Goal: Transaction & Acquisition: Purchase product/service

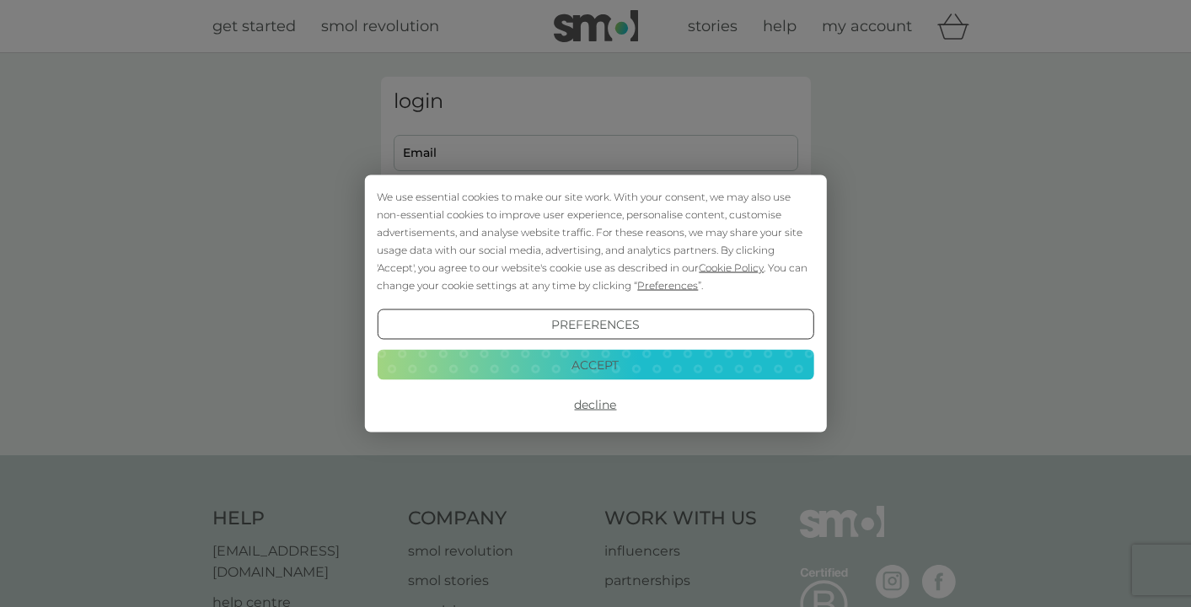
click at [603, 358] on button "Accept" at bounding box center [595, 364] width 437 height 30
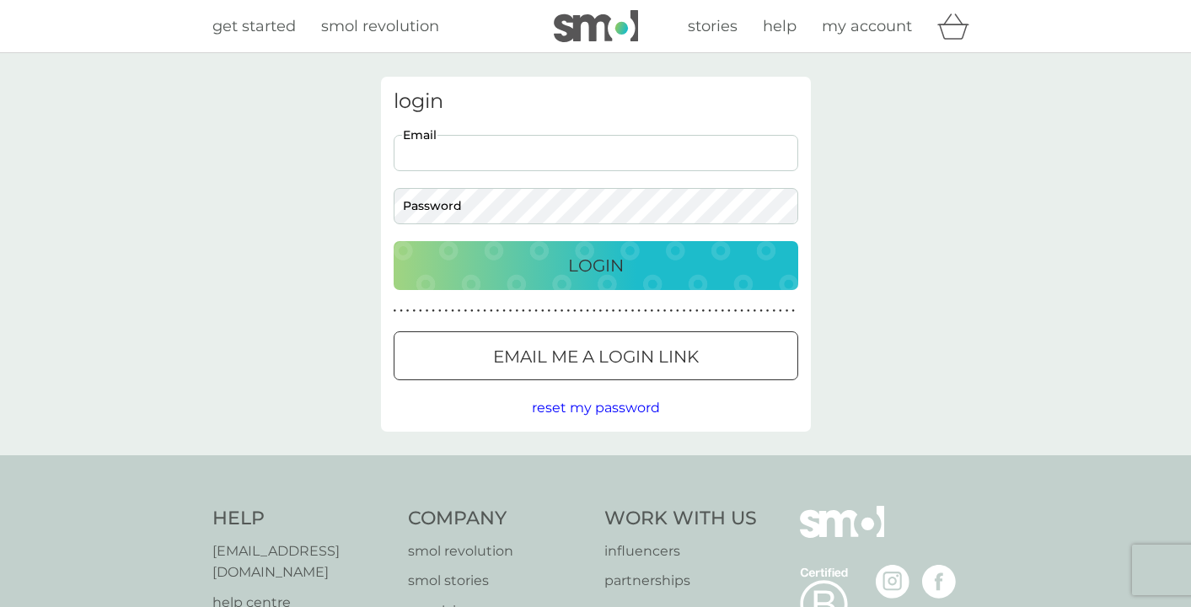
type input "corinnebrindle@uwclub.net"
click at [441, 227] on div "login corinnebrindle@uwclub.net Email Password Login ● ● ● ● ● ● ● ● ● ● ● ● ● …" at bounding box center [596, 254] width 430 height 355
click at [601, 255] on p "Login" at bounding box center [596, 265] width 56 height 27
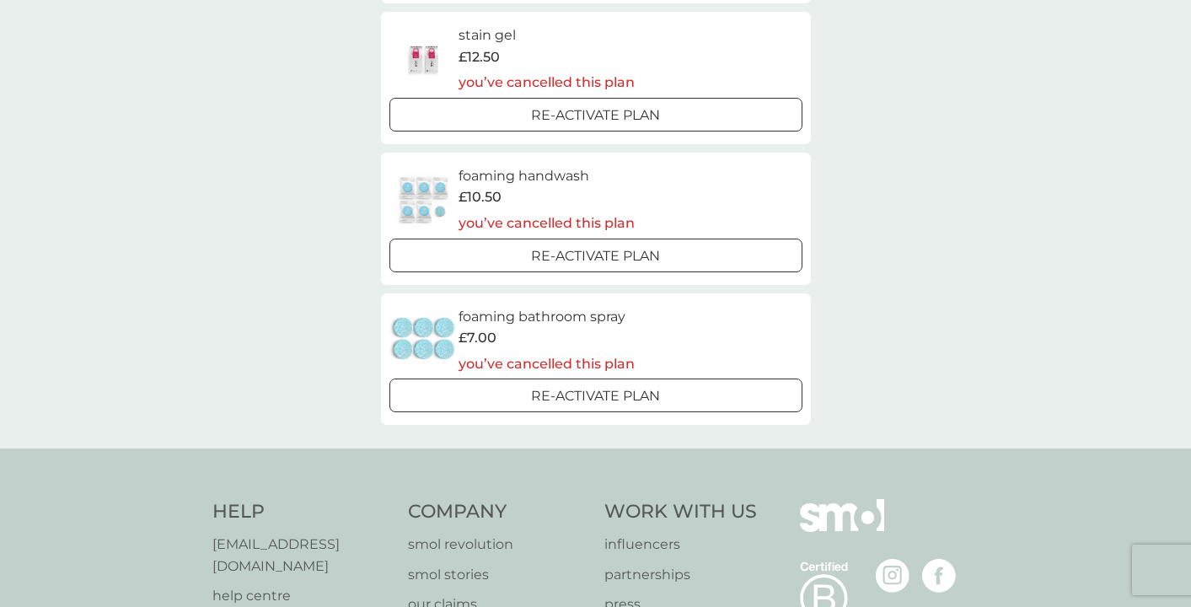
scroll to position [580, 0]
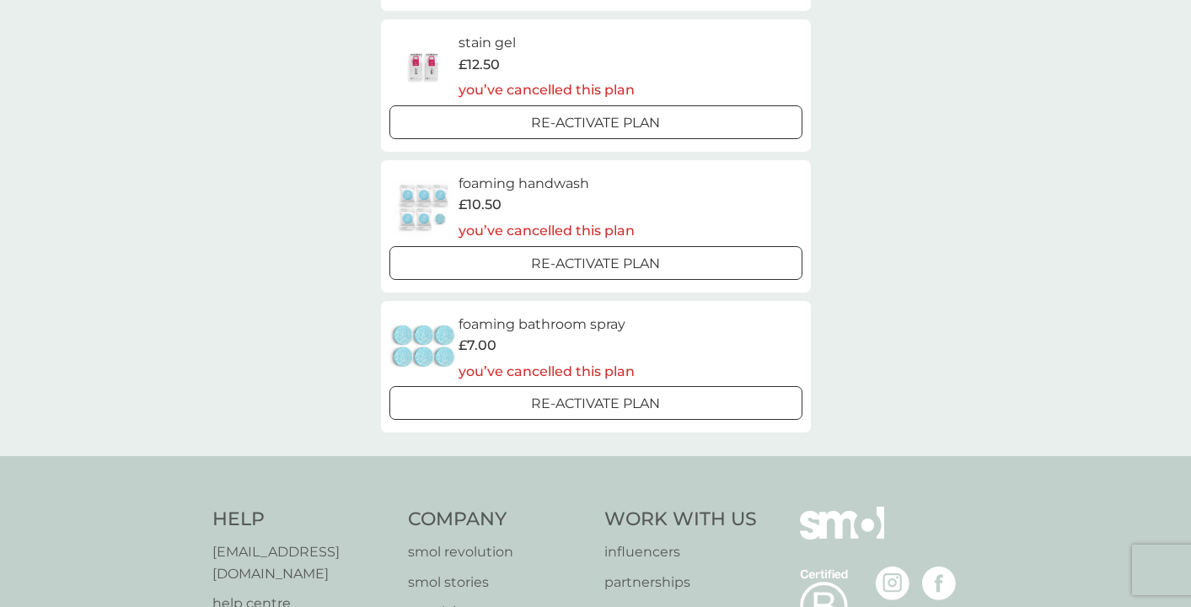
click at [606, 255] on div at bounding box center [596, 264] width 61 height 18
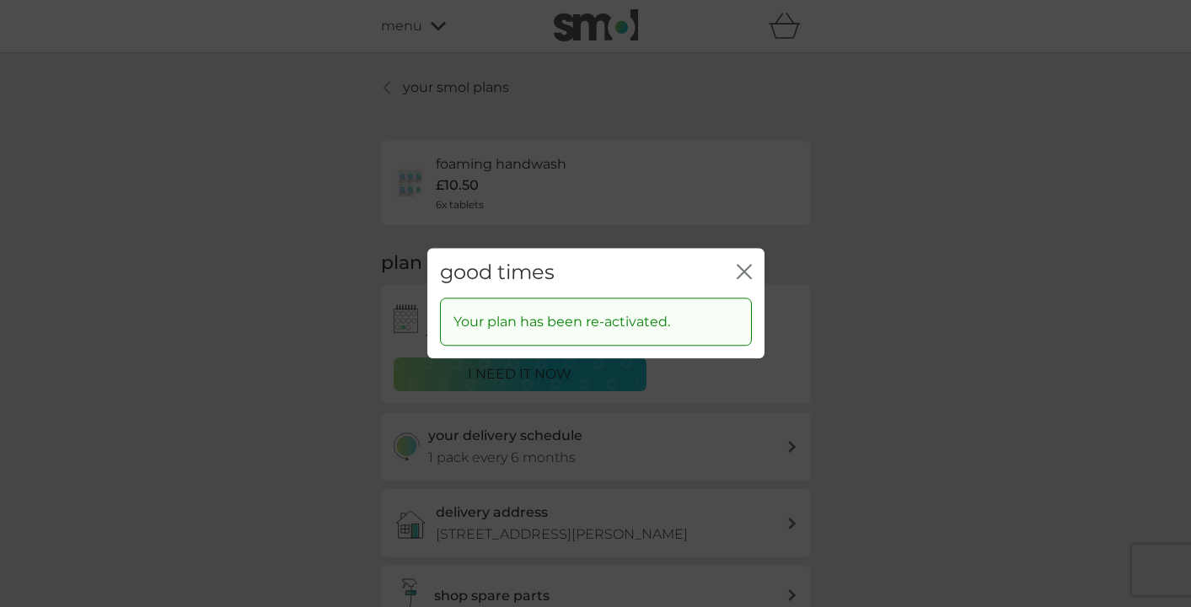
click at [744, 268] on icon "close" at bounding box center [744, 271] width 15 height 15
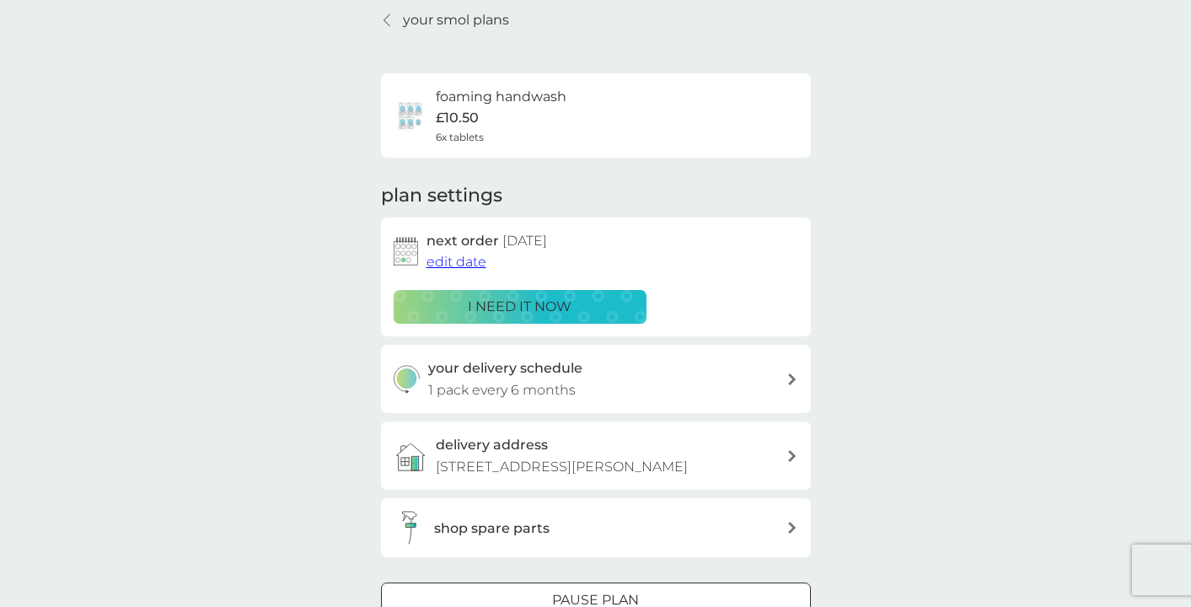
scroll to position [52, 0]
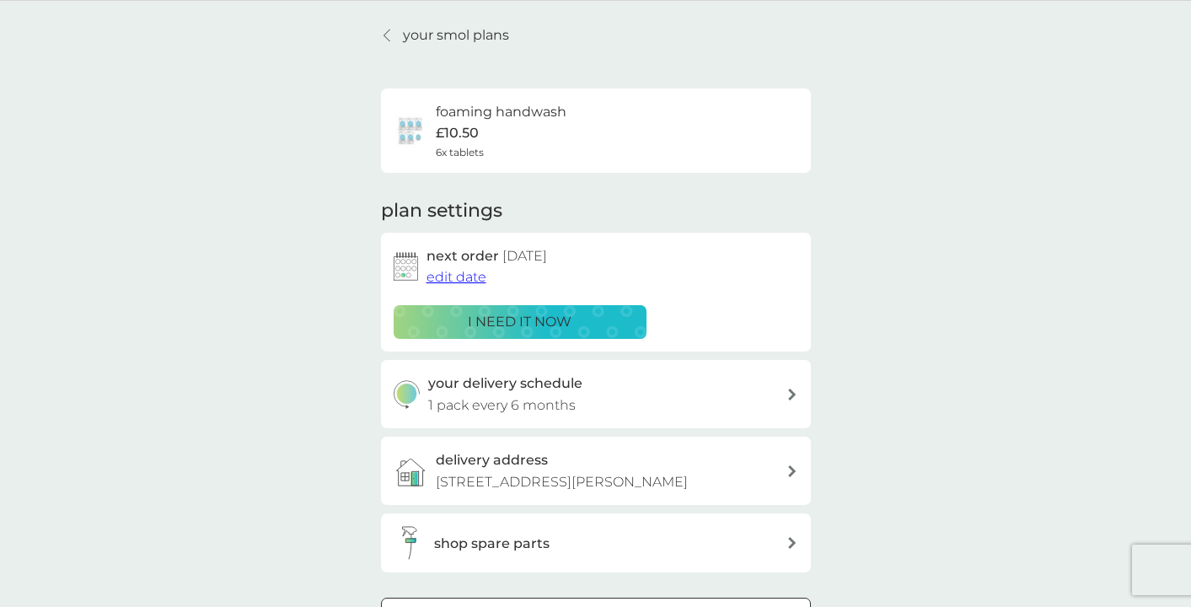
click at [482, 536] on h3 "shop spare parts" at bounding box center [492, 544] width 116 height 22
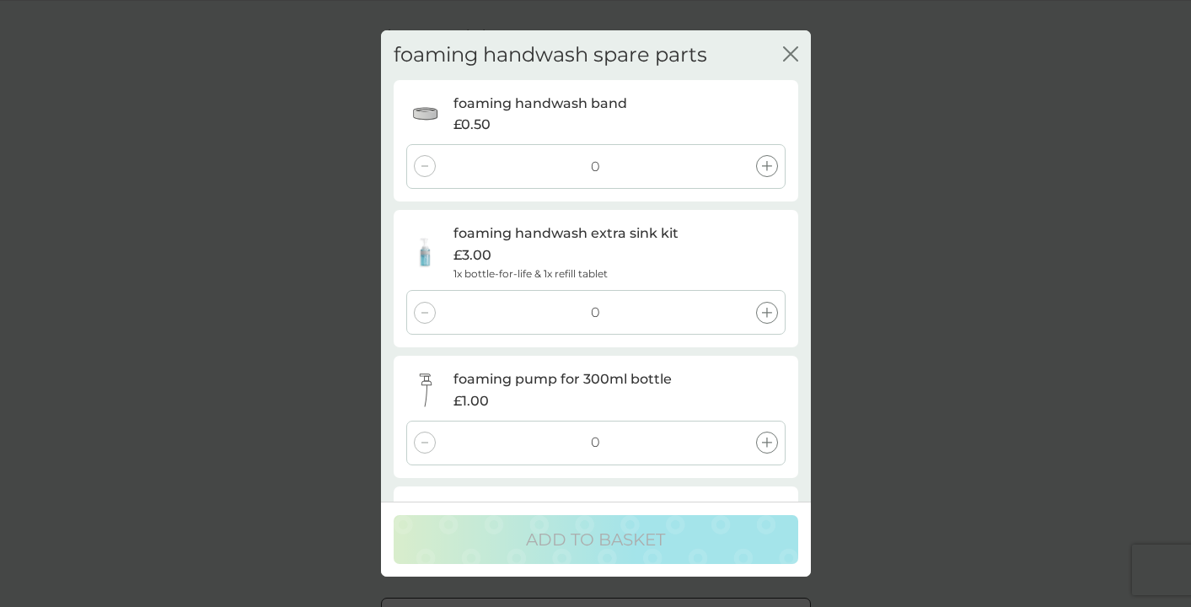
click at [766, 308] on icon at bounding box center [767, 313] width 10 height 10
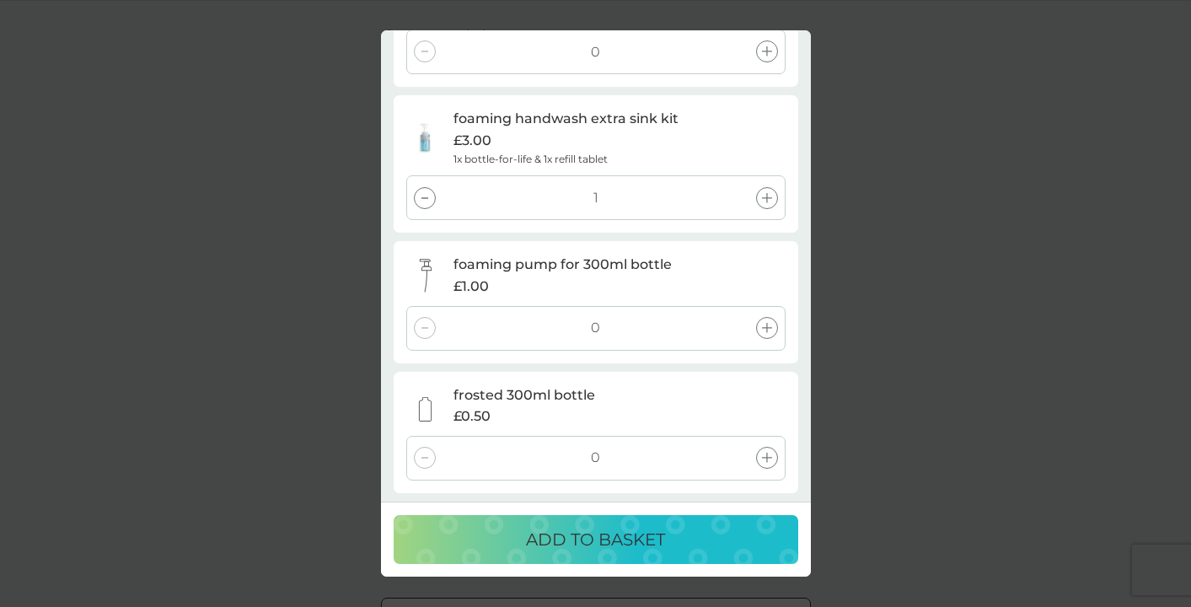
scroll to position [114, 0]
click at [600, 530] on p "ADD TO BASKET" at bounding box center [595, 539] width 139 height 27
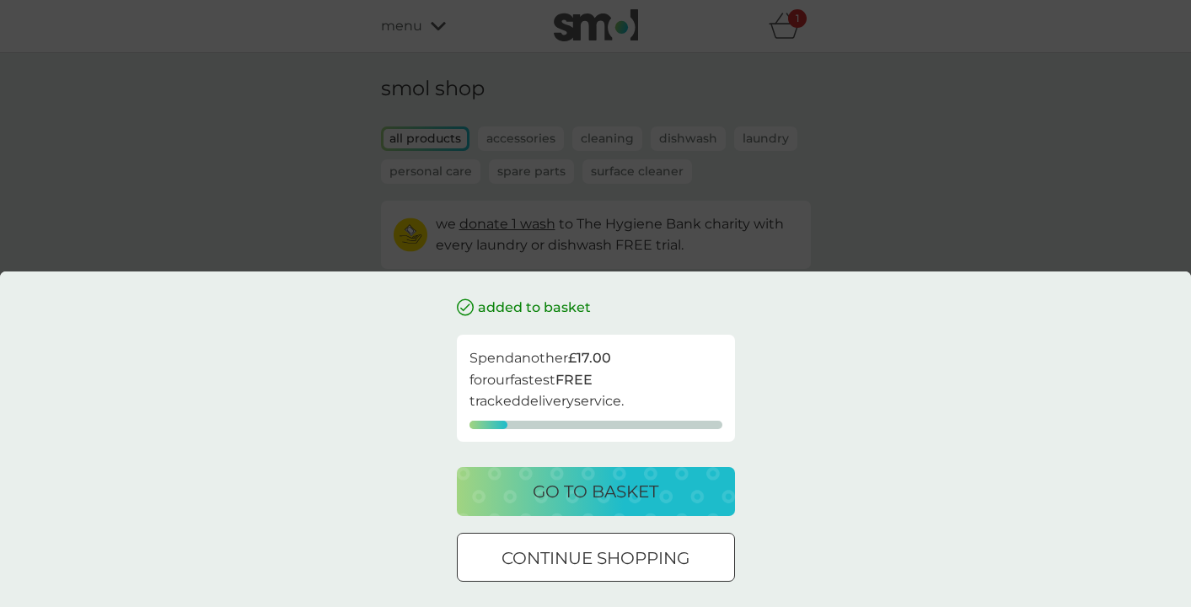
click at [610, 490] on p "go to basket" at bounding box center [596, 491] width 126 height 27
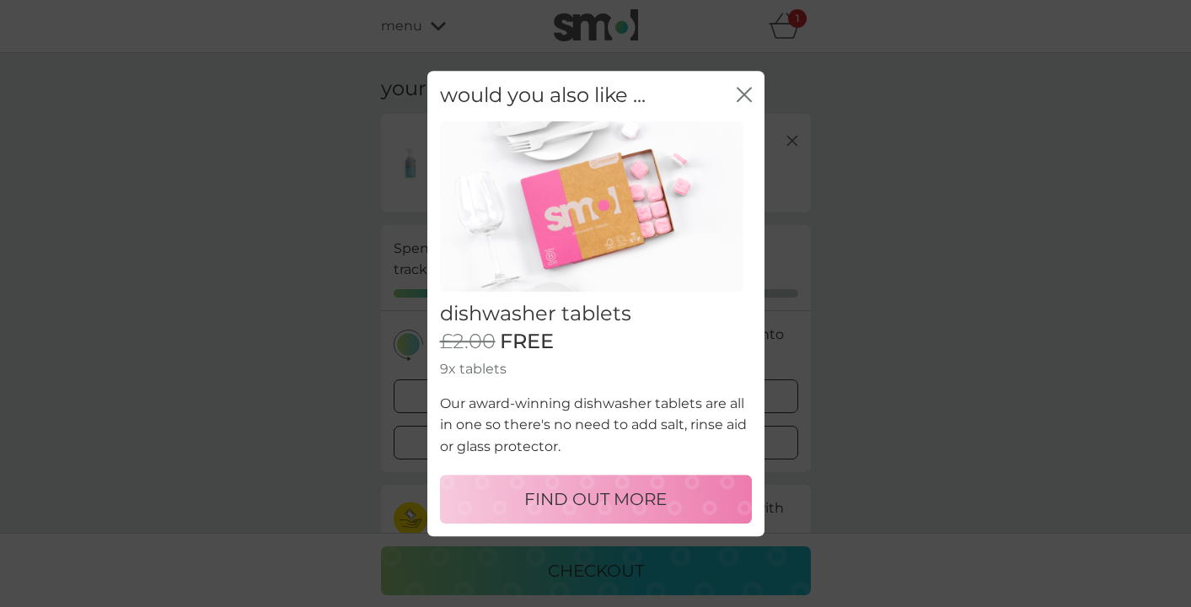
click at [619, 488] on p "FIND OUT MORE" at bounding box center [595, 499] width 143 height 27
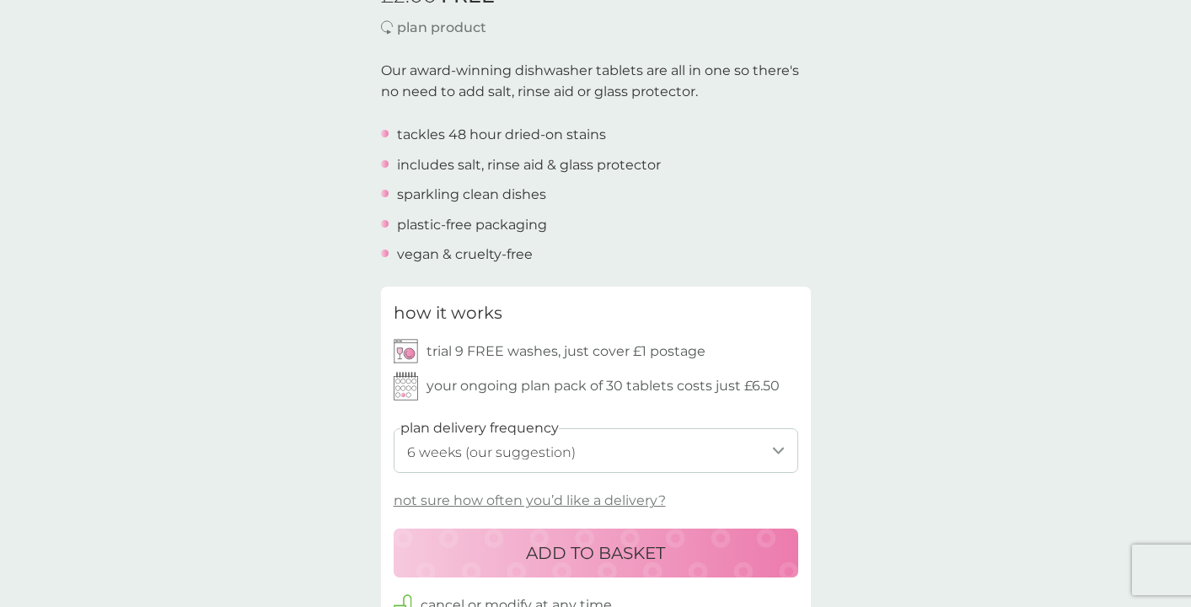
scroll to position [504, 0]
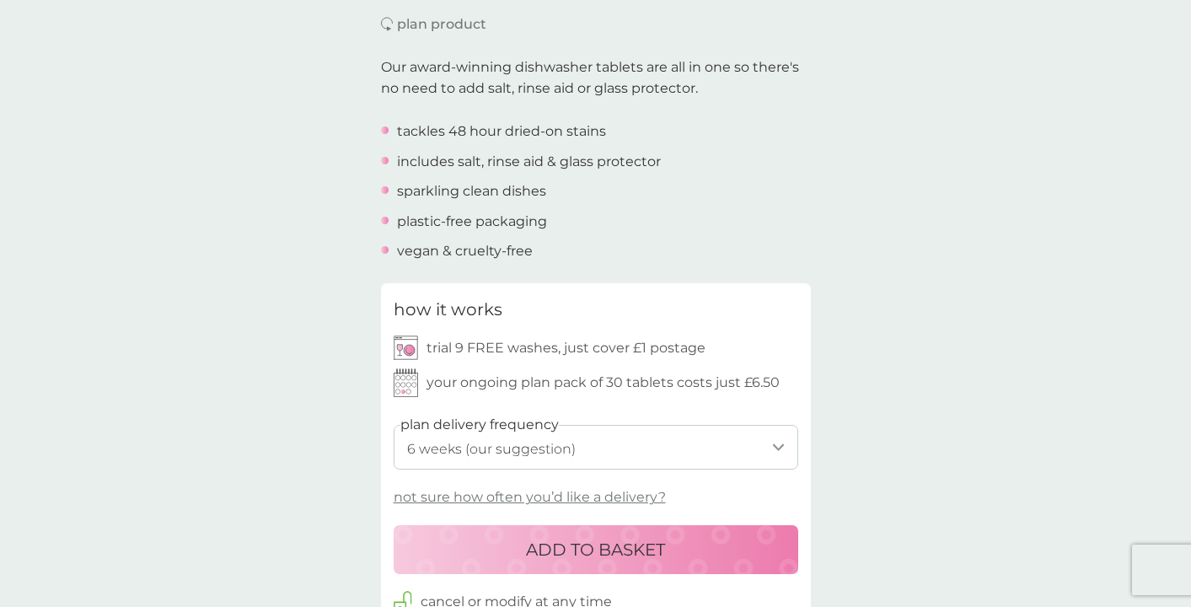
click at [621, 352] on p "trial 9 FREE washes, just cover £1 postage" at bounding box center [566, 348] width 279 height 22
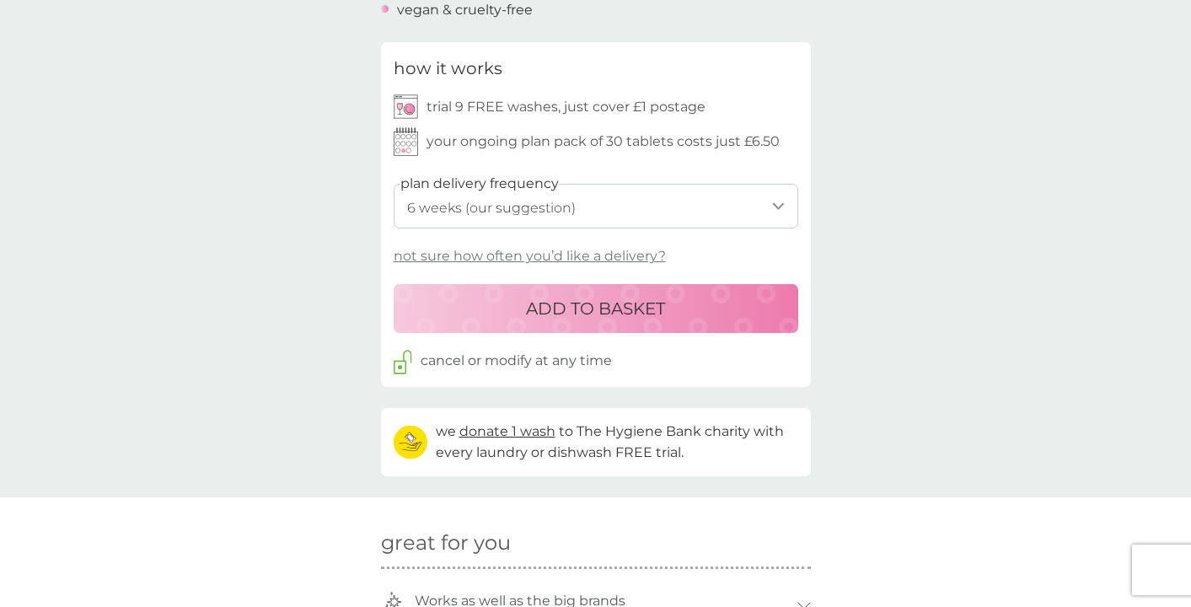
scroll to position [749, 0]
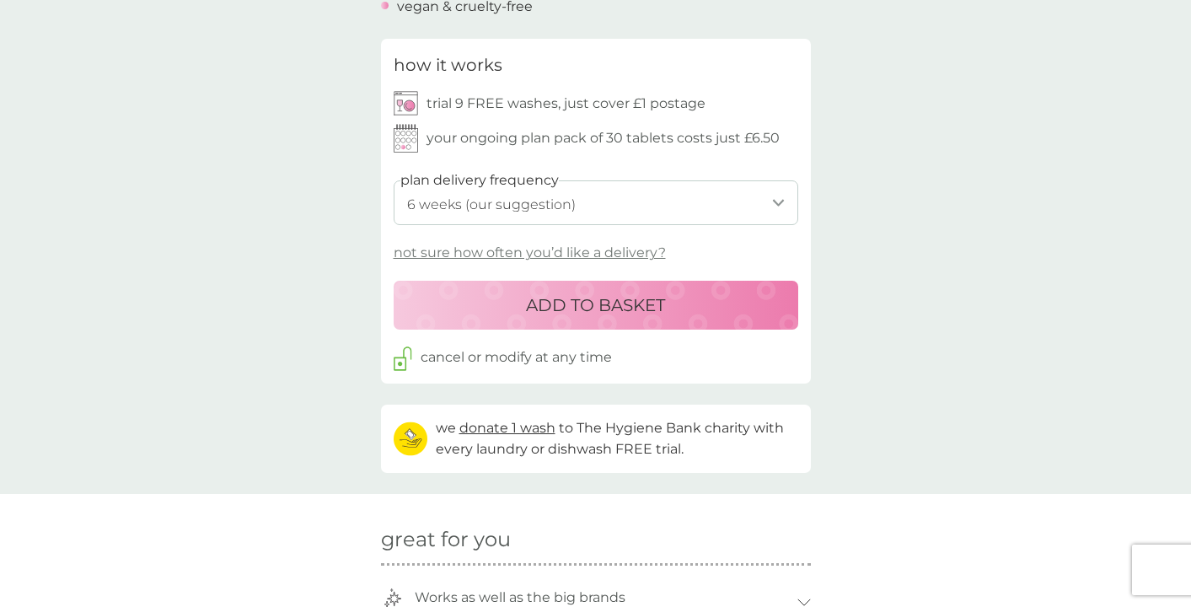
select select "84"
click at [609, 292] on p "ADD TO BASKET" at bounding box center [595, 305] width 139 height 27
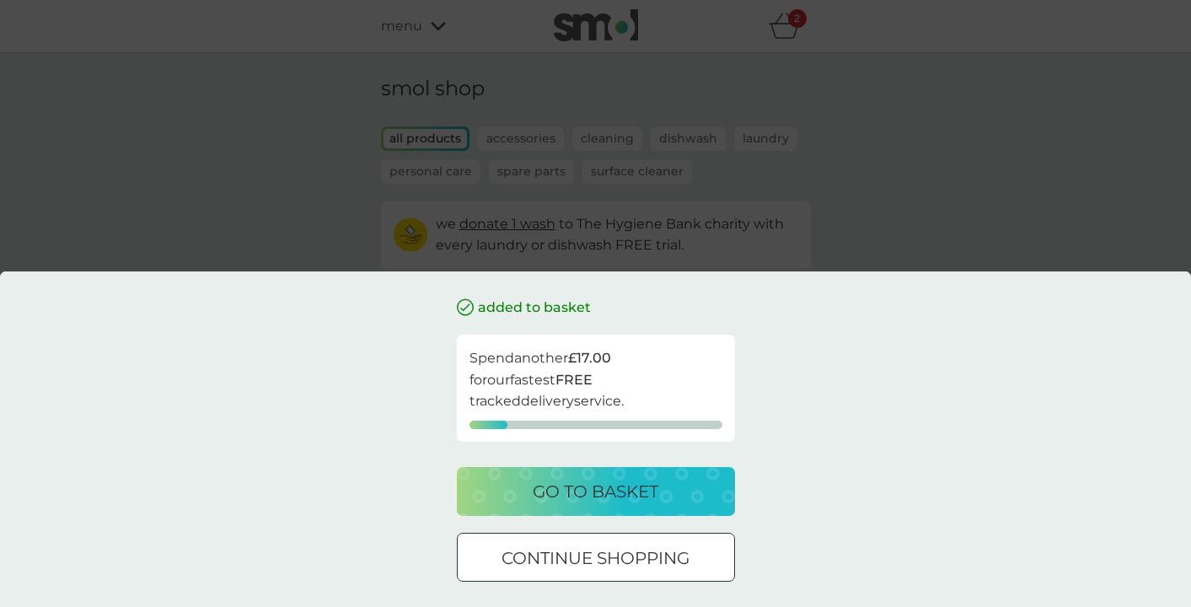
click at [603, 468] on button "go to basket" at bounding box center [596, 491] width 278 height 49
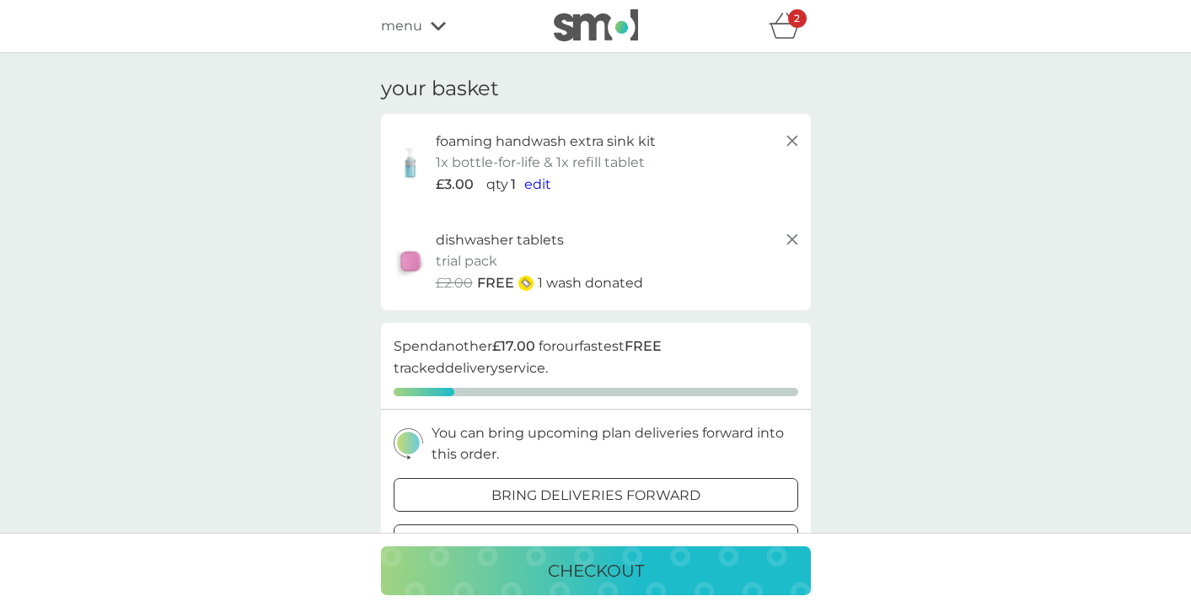
click at [576, 573] on p "checkout" at bounding box center [596, 570] width 96 height 27
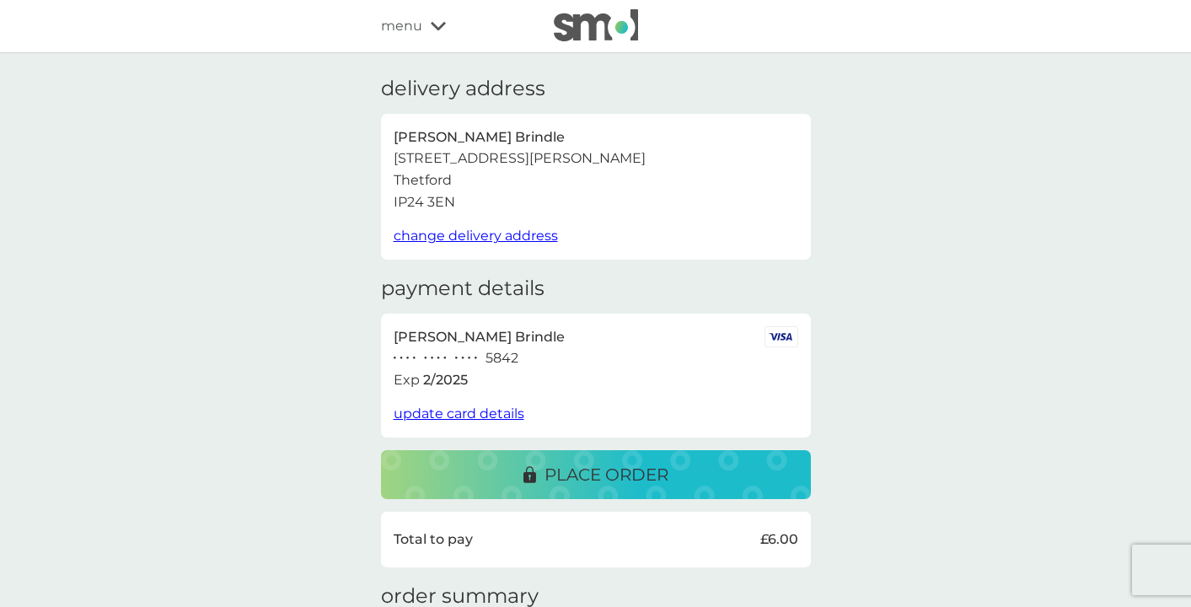
click at [463, 413] on span "update card details" at bounding box center [459, 414] width 131 height 16
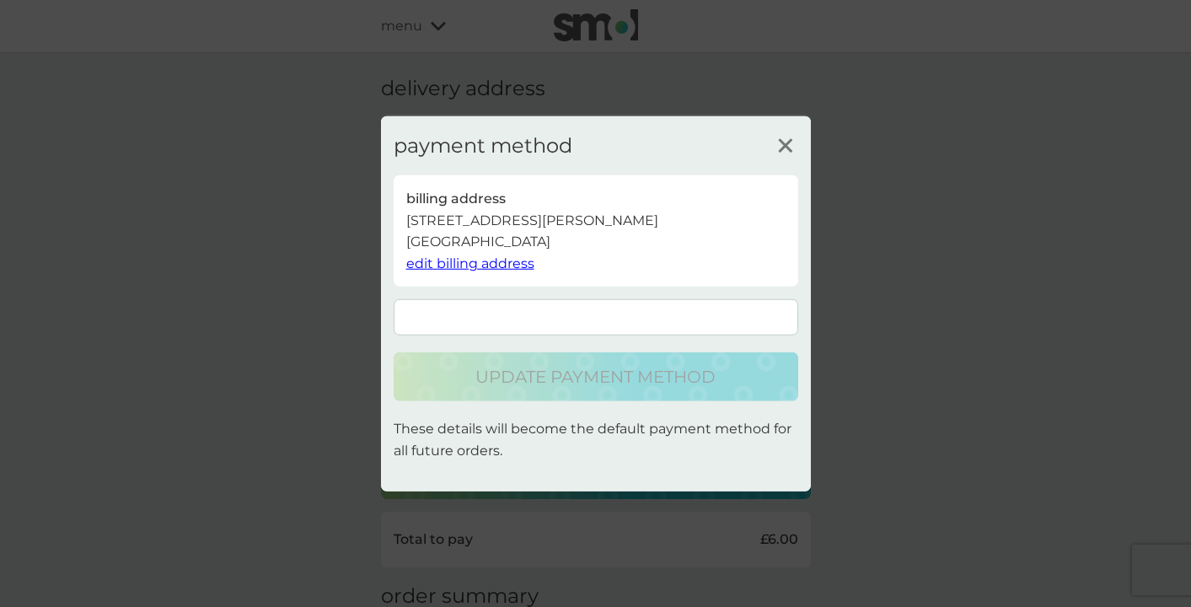
click at [447, 325] on form at bounding box center [596, 317] width 405 height 36
click at [438, 291] on div "payment method billing address [STREET_ADDRESS][PERSON_NAME] edit billing addre…" at bounding box center [596, 303] width 405 height 341
click at [439, 293] on div "payment method billing address [STREET_ADDRESS][PERSON_NAME] edit billing addre…" at bounding box center [596, 303] width 405 height 341
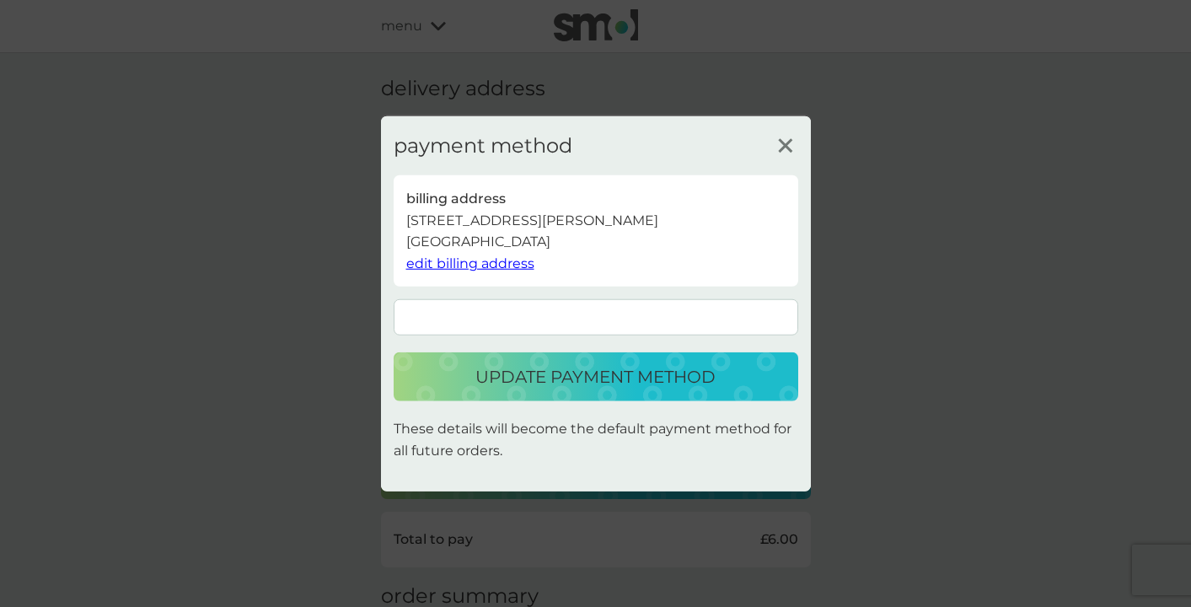
click at [593, 374] on p "update payment method" at bounding box center [596, 376] width 240 height 27
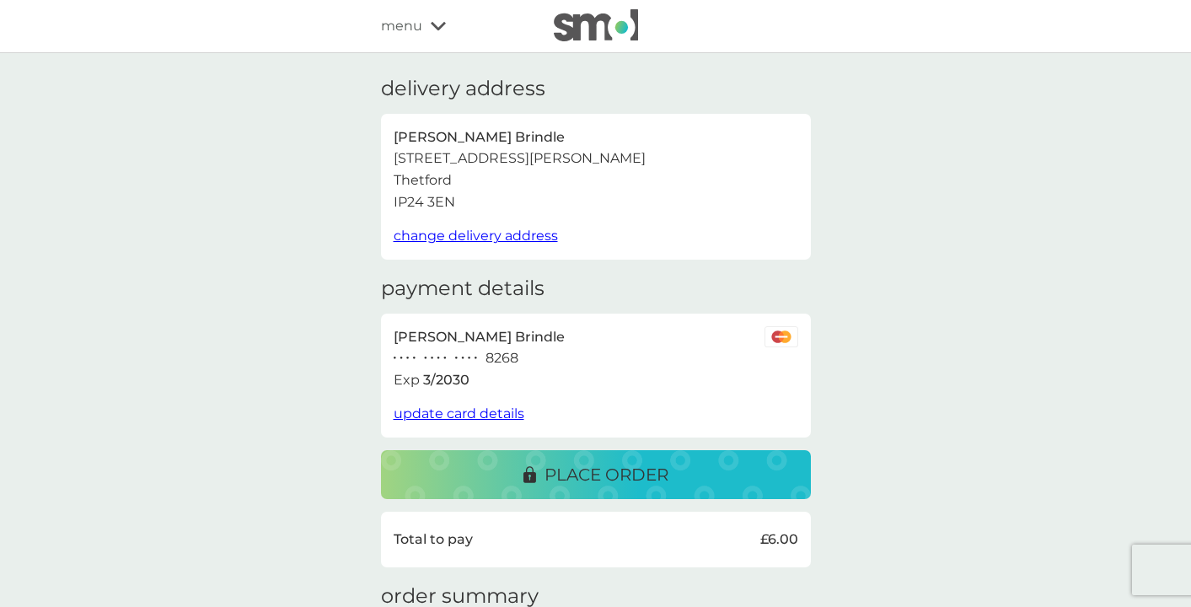
click at [571, 461] on p "place order" at bounding box center [607, 474] width 124 height 27
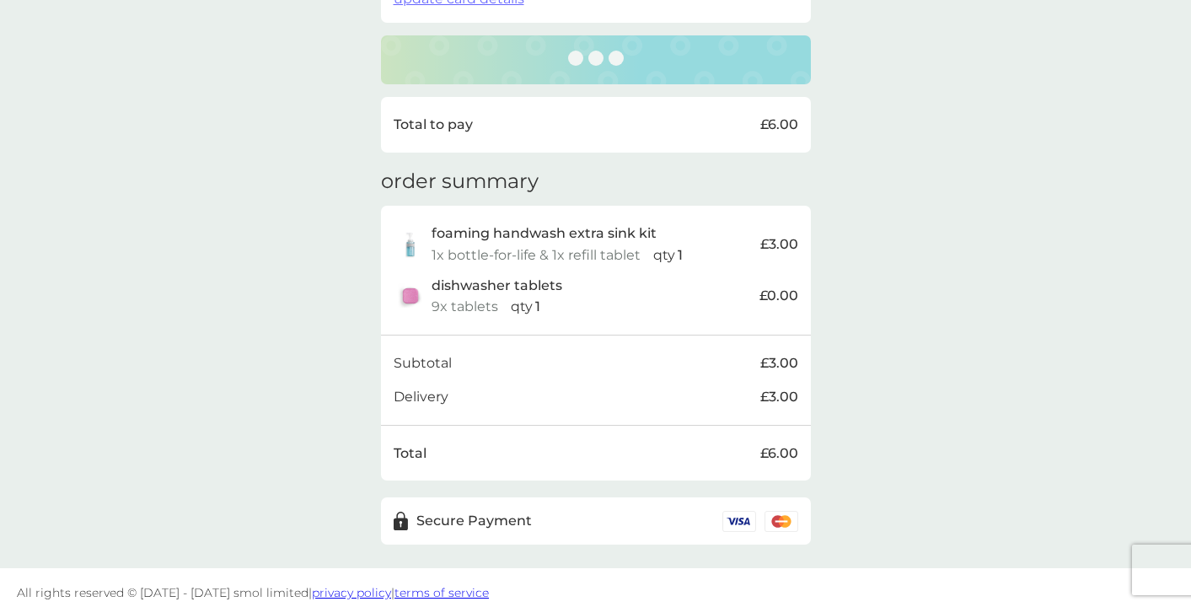
scroll to position [414, 0]
